Goal: Find specific page/section: Find specific page/section

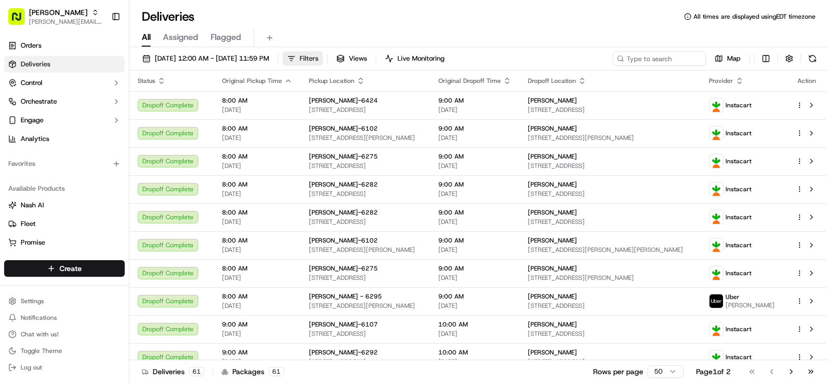
click at [323, 61] on button "Filters" at bounding box center [303, 58] width 40 height 14
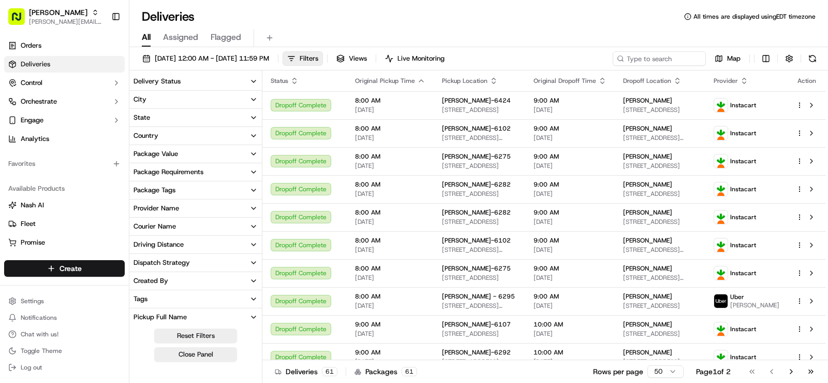
click at [258, 96] on button "City" at bounding box center [195, 100] width 133 height 18
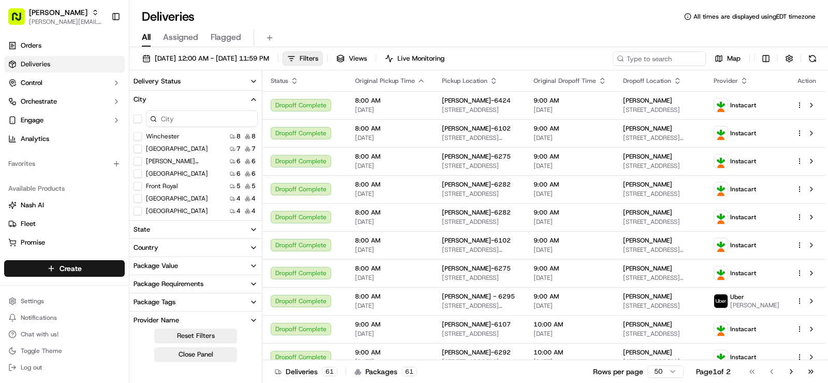
click at [199, 120] on input at bounding box center [202, 118] width 112 height 17
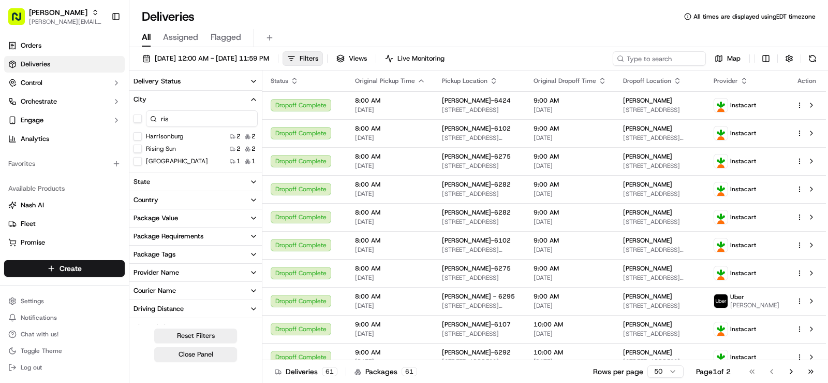
type input "ris"
click at [138, 147] on Sun "Rising Sun" at bounding box center [138, 148] width 8 height 8
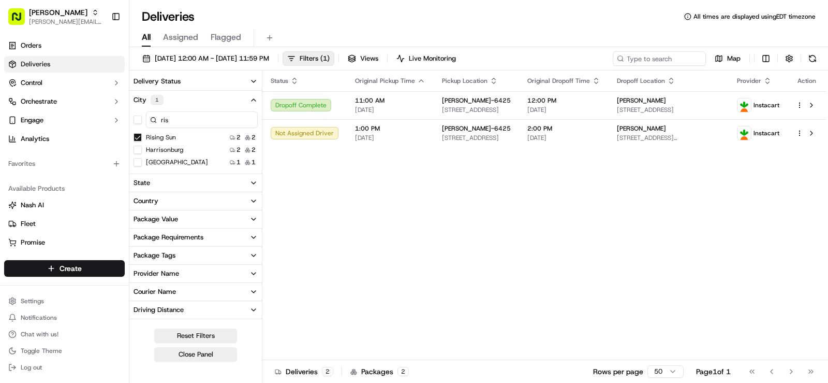
click at [252, 99] on icon "button" at bounding box center [254, 100] width 8 height 8
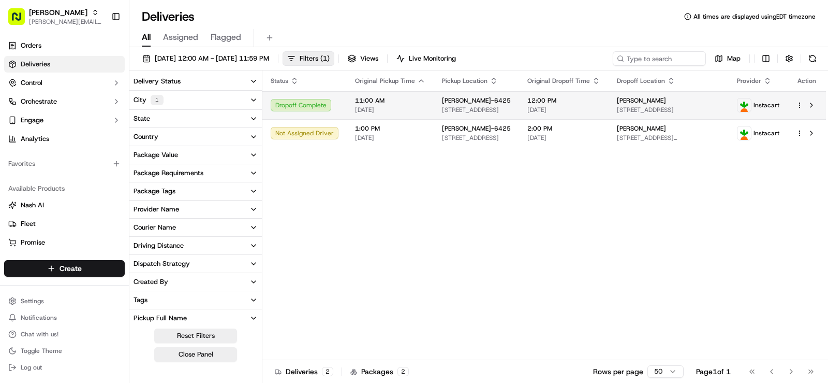
click at [417, 95] on td "11:00 AM [DATE]" at bounding box center [390, 105] width 87 height 28
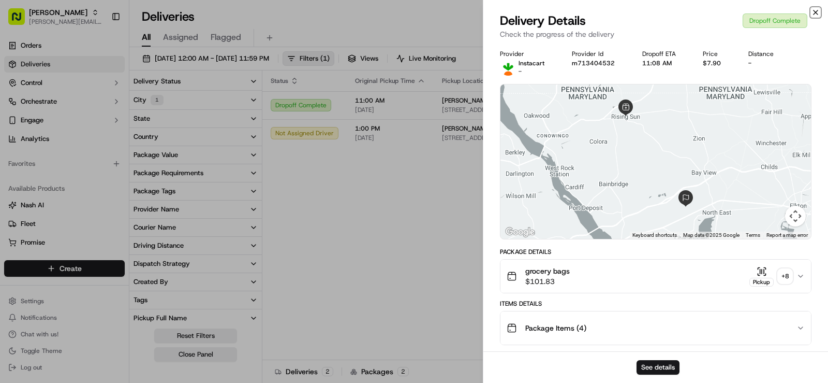
click at [815, 11] on icon "button" at bounding box center [816, 12] width 8 height 8
